Goal: Navigation & Orientation: Understand site structure

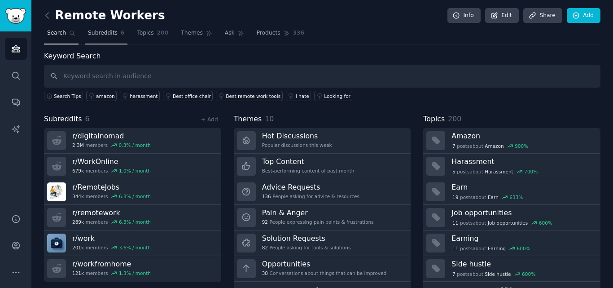
click at [103, 30] on span "Subreddits" at bounding box center [103, 33] width 30 height 8
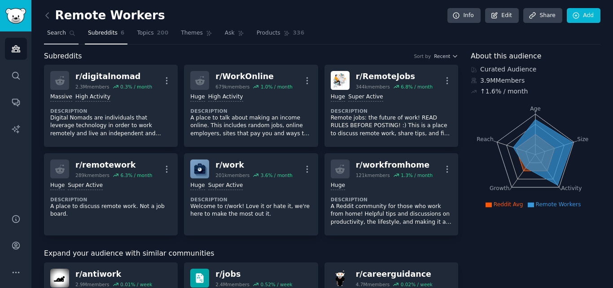
click at [48, 30] on span "Search" at bounding box center [56, 33] width 19 height 8
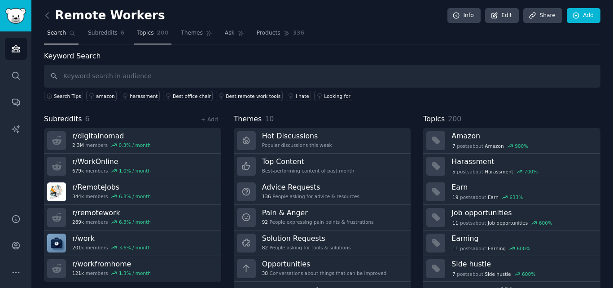
click at [144, 32] on span "Topics" at bounding box center [145, 33] width 17 height 8
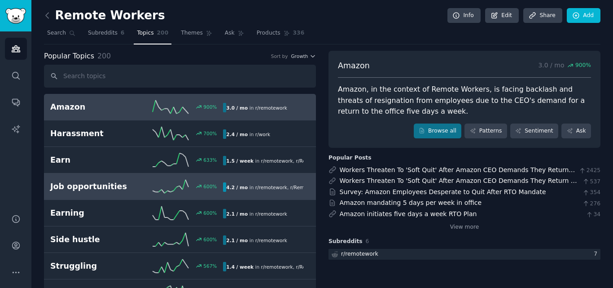
scroll to position [90, 0]
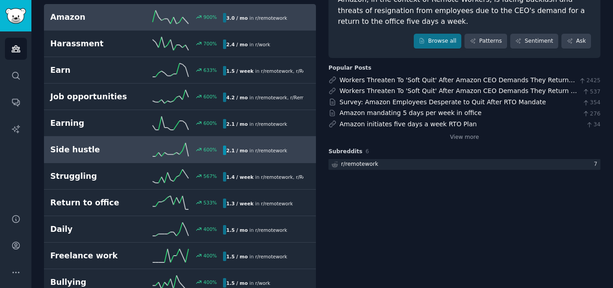
click at [123, 156] on link "Side hustle 600 % 2.1 / mo in r/ remotework" at bounding box center [180, 149] width 272 height 26
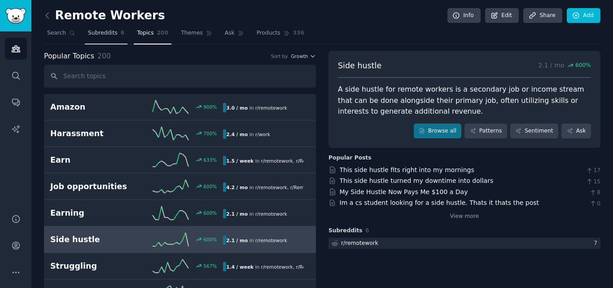
click at [93, 34] on span "Subreddits" at bounding box center [103, 33] width 30 height 8
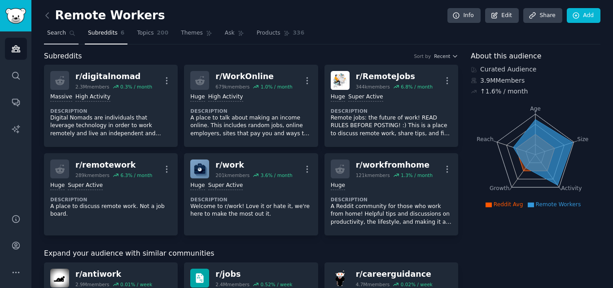
click at [61, 26] on link "Search" at bounding box center [61, 35] width 35 height 18
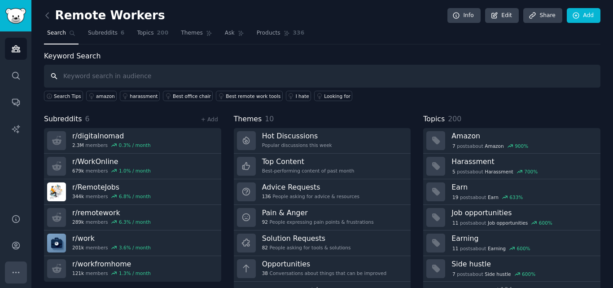
click at [16, 277] on button "More" at bounding box center [16, 272] width 22 height 22
click at [96, 38] on link "Subreddits 6" at bounding box center [106, 35] width 43 height 18
